Goal: Task Accomplishment & Management: Use online tool/utility

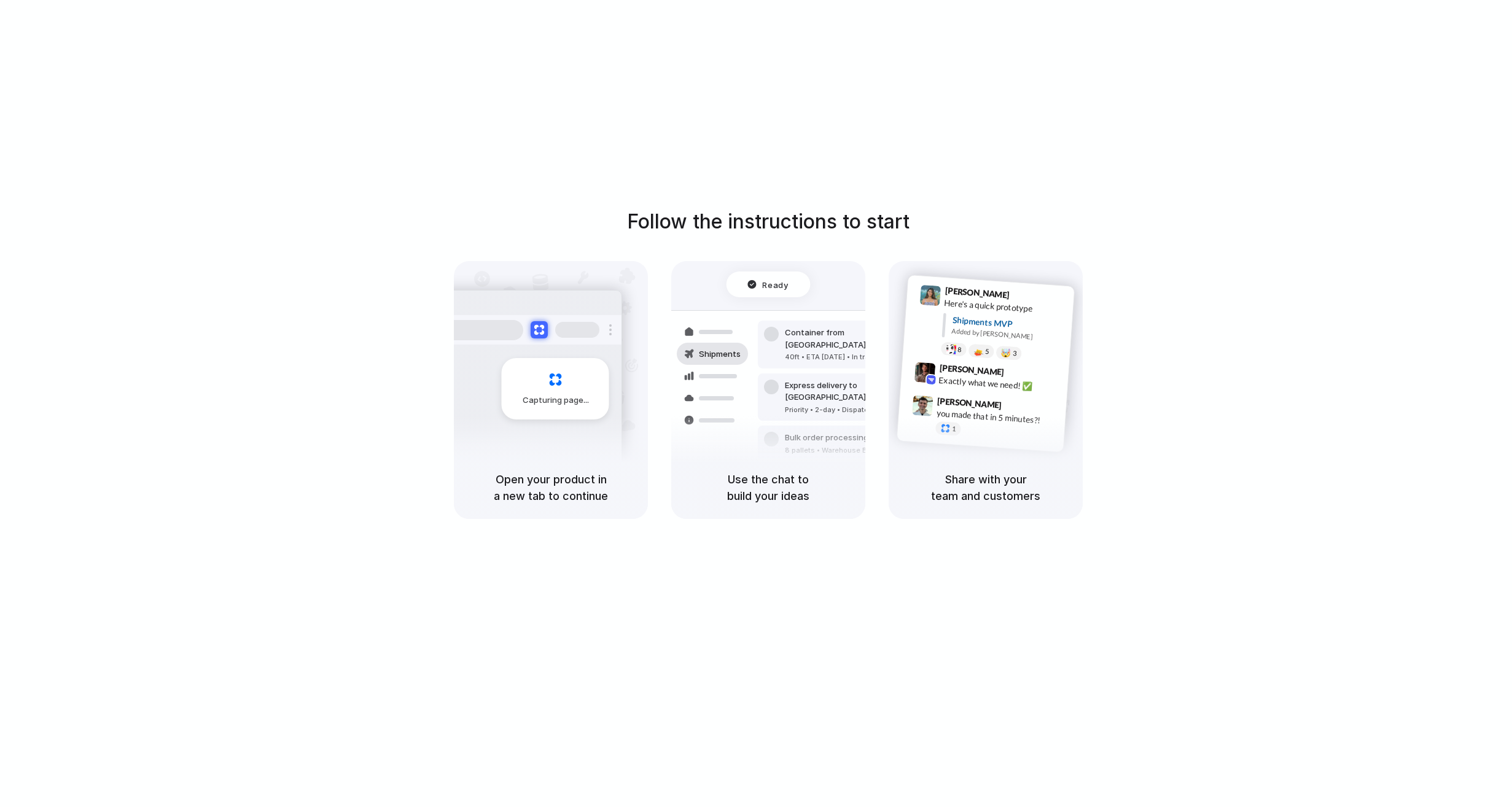
click at [1390, 76] on div "Follow the instructions to start Capturing page Open your product in a new tab …" at bounding box center [768, 416] width 1536 height 832
click at [517, 88] on div "Follow the instructions to start Capturing page Open your product in a new tab …" at bounding box center [768, 416] width 1536 height 832
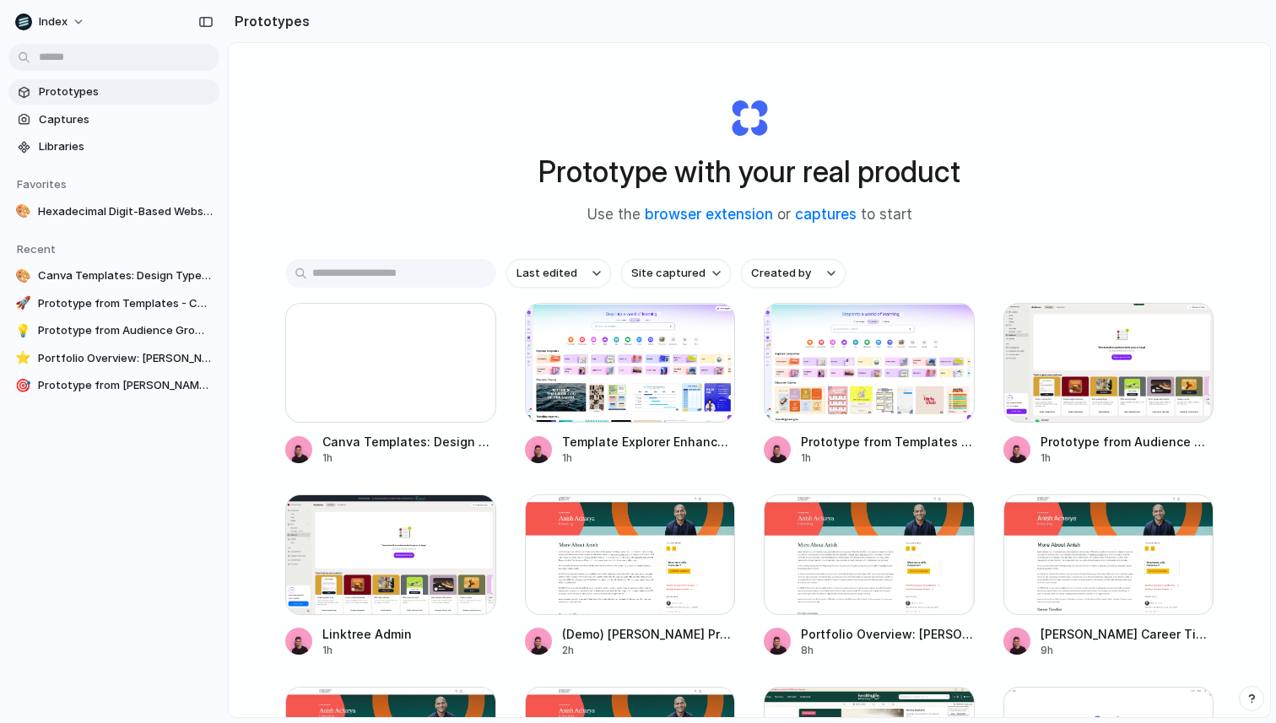
click at [713, 244] on div "Prototype with your real product Use the browser extension or captures to start" at bounding box center [749, 154] width 675 height 182
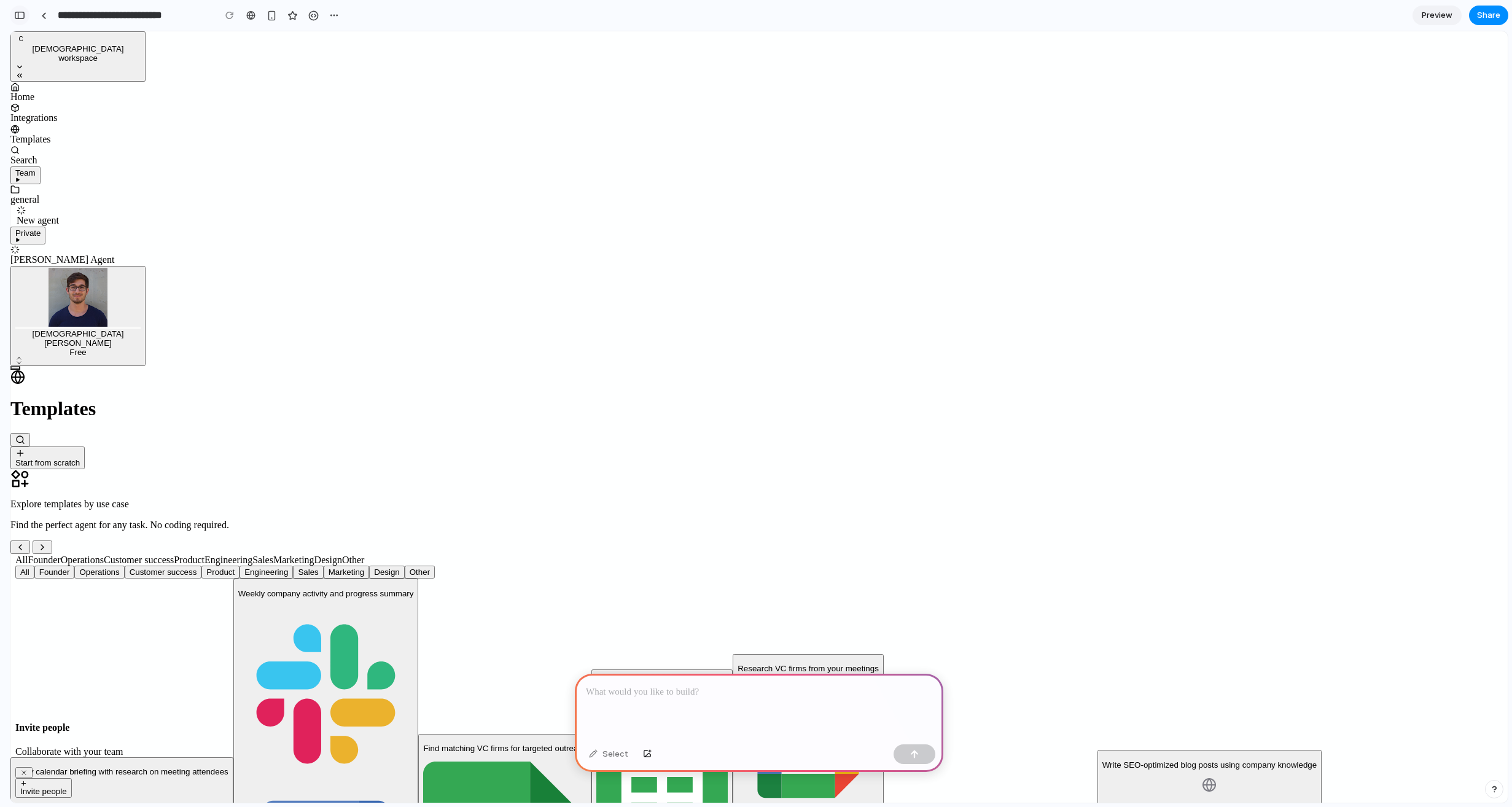
click at [23, 12] on div "button" at bounding box center [19, 15] width 11 height 9
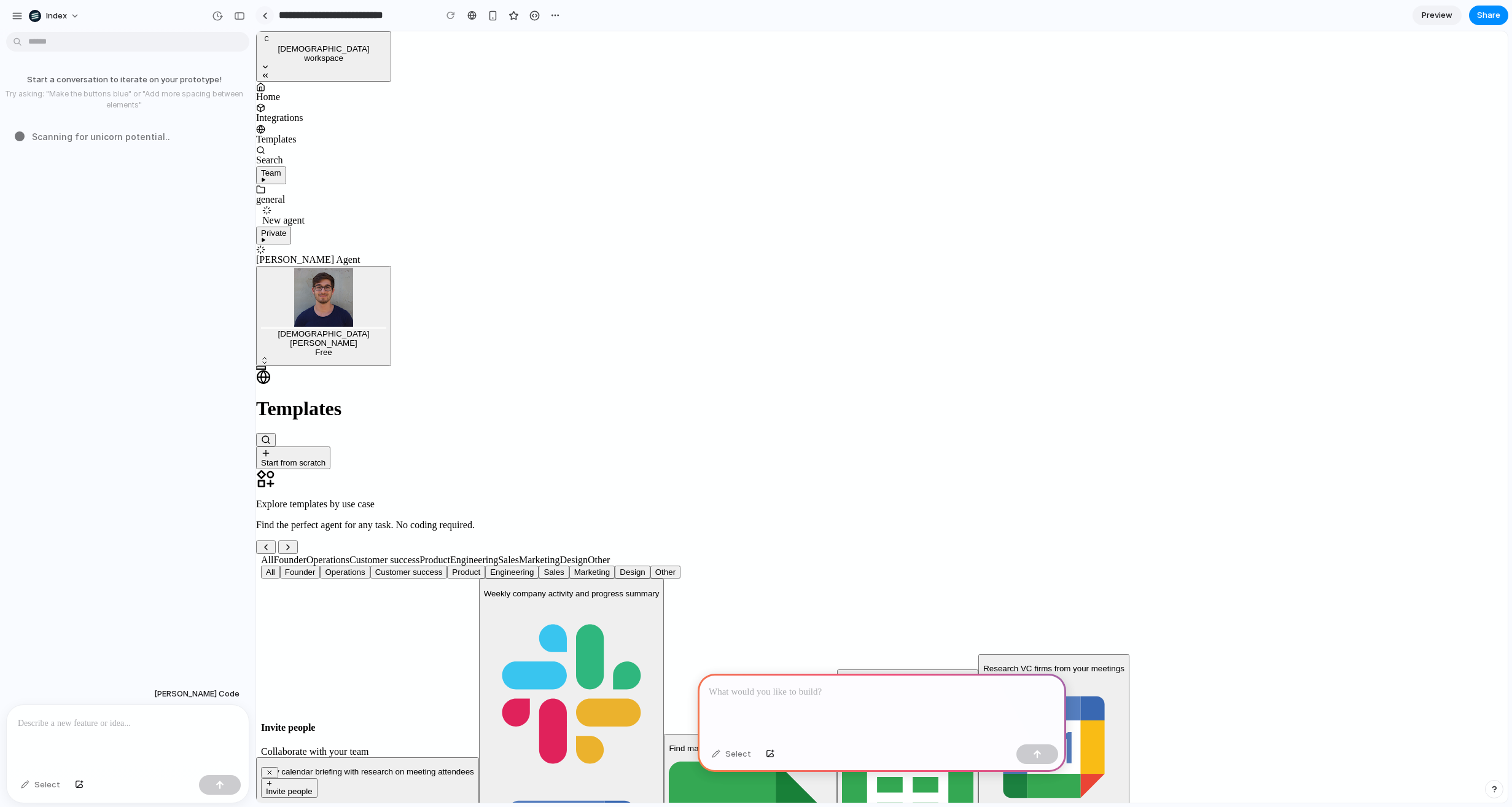
click at [263, 17] on div at bounding box center [265, 15] width 6 height 7
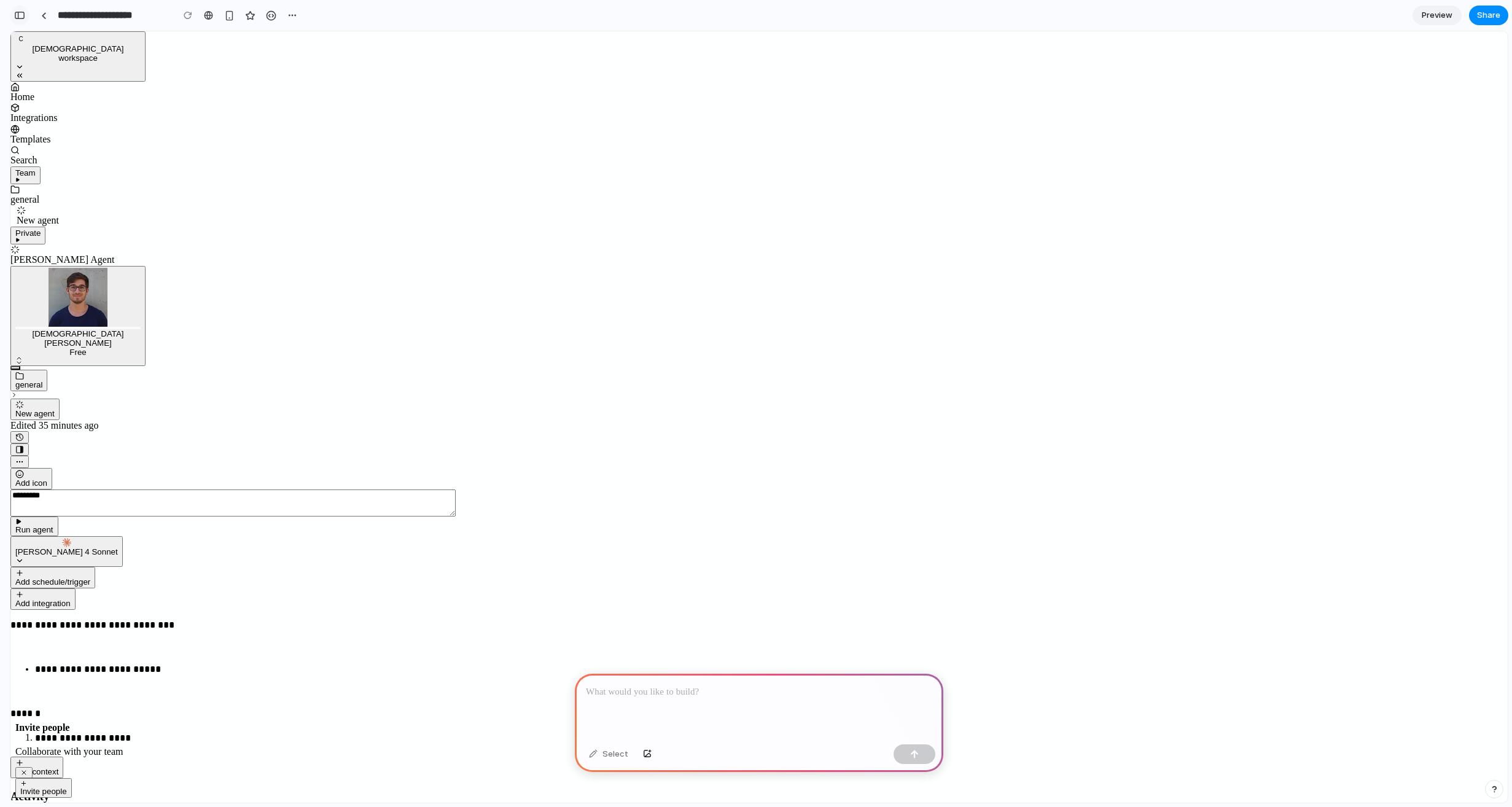
click at [17, 11] on div "button" at bounding box center [19, 15] width 11 height 9
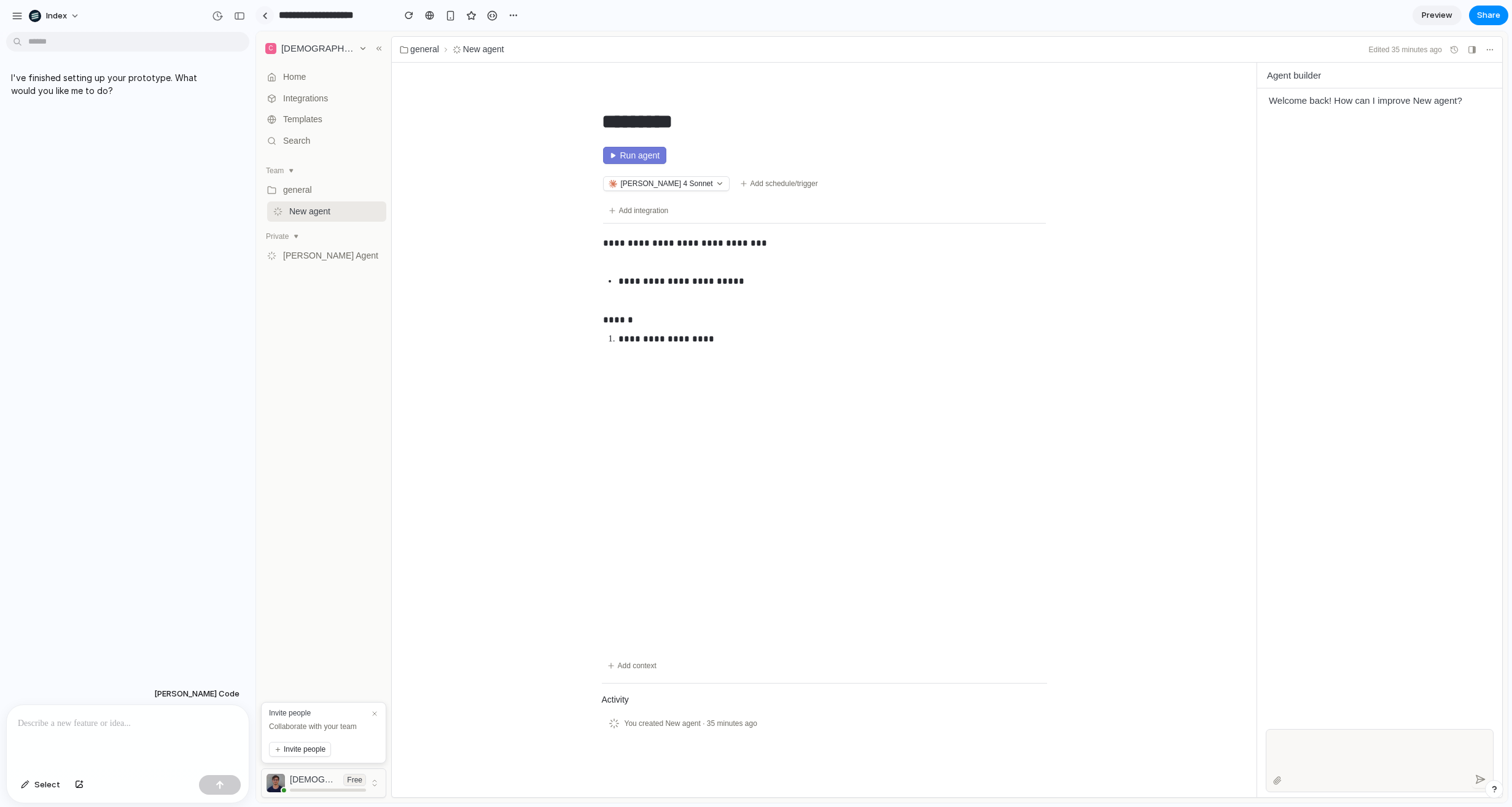
click at [267, 14] on link at bounding box center [264, 15] width 18 height 18
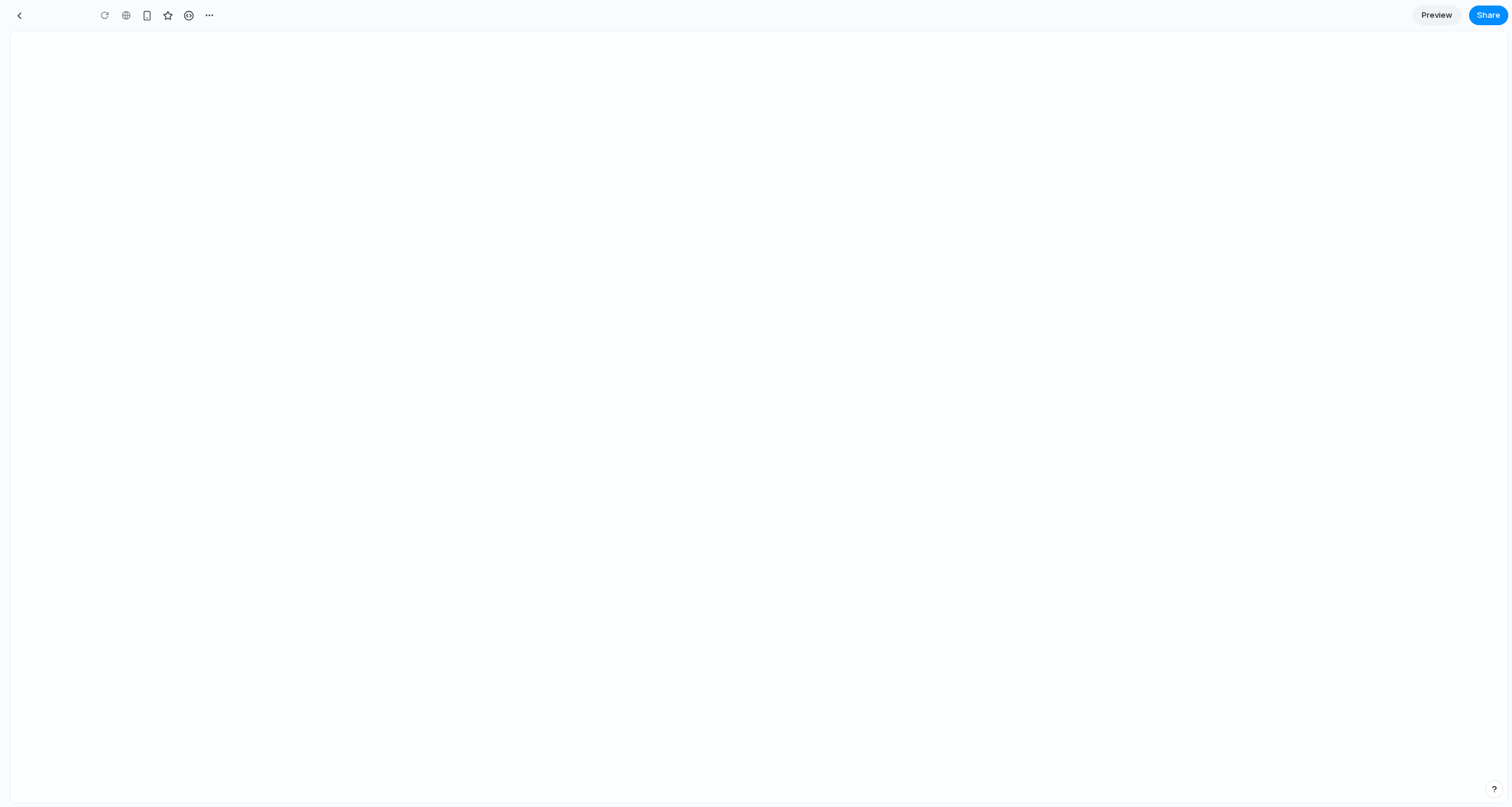
type input "**********"
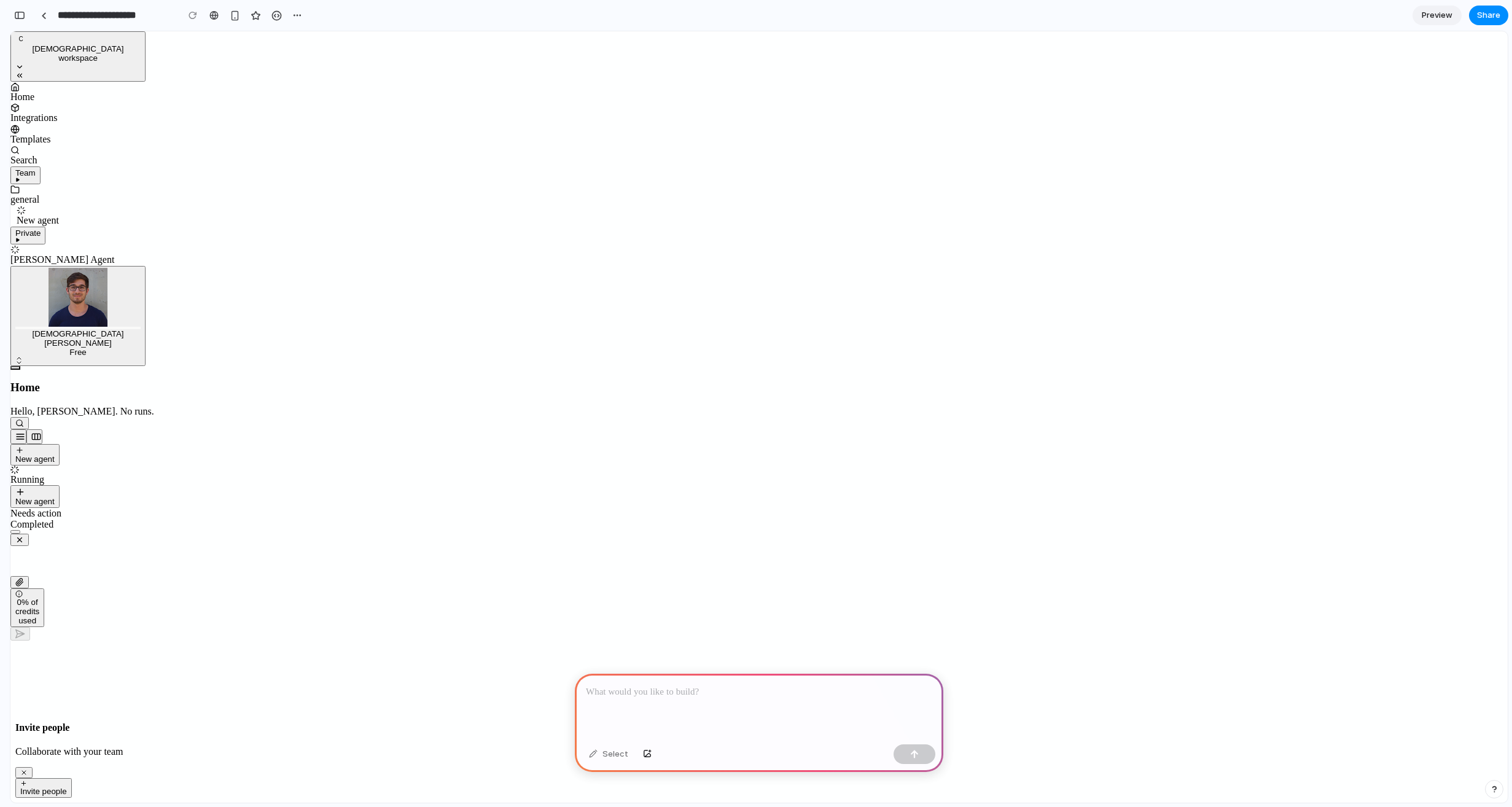
click at [393, 466] on div "Running New agent Needs action Completed" at bounding box center [758, 498] width 1497 height 65
click at [39, 15] on link at bounding box center [43, 15] width 18 height 18
